Goal: Transaction & Acquisition: Purchase product/service

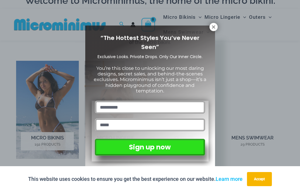
scroll to position [356, 0]
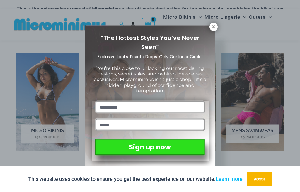
click at [214, 24] on icon at bounding box center [213, 26] width 5 height 5
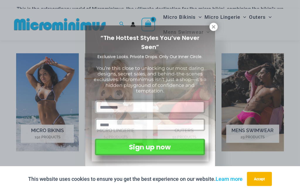
scroll to position [356, 0]
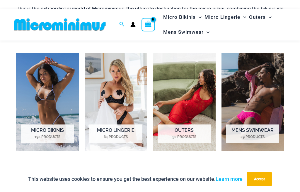
click at [119, 121] on img "Visit product category Micro Lingerie" at bounding box center [116, 102] width 63 height 98
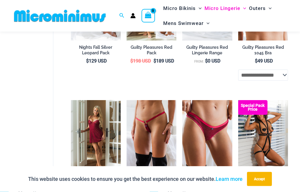
scroll to position [177, 0]
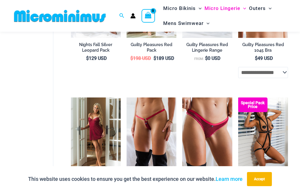
click at [127, 97] on img at bounding box center [127, 97] width 0 height 0
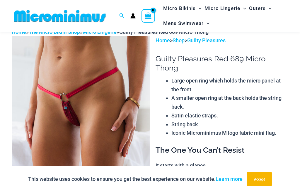
scroll to position [14, 0]
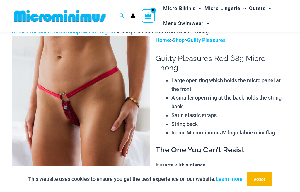
click at [60, 116] on img at bounding box center [81, 140] width 138 height 208
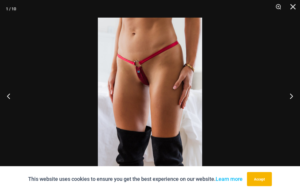
click at [286, 93] on button "Next" at bounding box center [289, 95] width 22 height 29
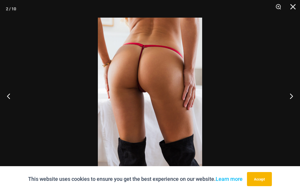
click at [287, 97] on button "Next" at bounding box center [289, 95] width 22 height 29
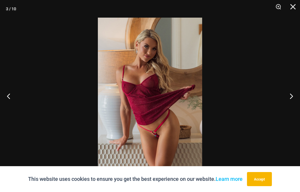
click at [287, 98] on button "Next" at bounding box center [289, 95] width 22 height 29
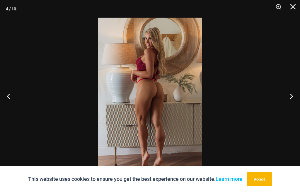
click at [285, 98] on button "Next" at bounding box center [289, 95] width 22 height 29
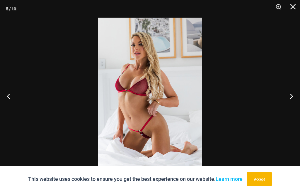
click at [289, 96] on button "Next" at bounding box center [289, 95] width 22 height 29
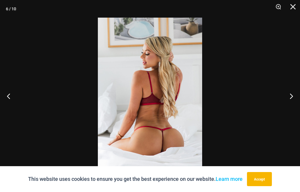
click at [290, 99] on button "Next" at bounding box center [289, 95] width 22 height 29
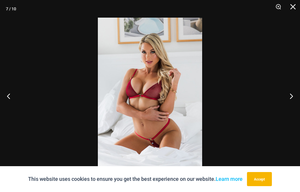
click at [286, 101] on button "Next" at bounding box center [289, 95] width 22 height 29
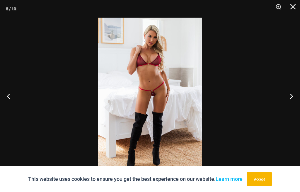
click at [289, 98] on button "Next" at bounding box center [289, 95] width 22 height 29
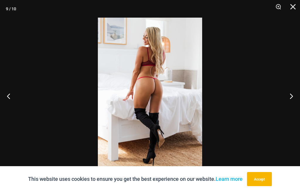
click at [289, 99] on button "Next" at bounding box center [289, 95] width 22 height 29
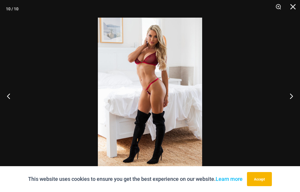
click at [291, 97] on button "Next" at bounding box center [289, 95] width 22 height 29
